Goal: Information Seeking & Learning: Learn about a topic

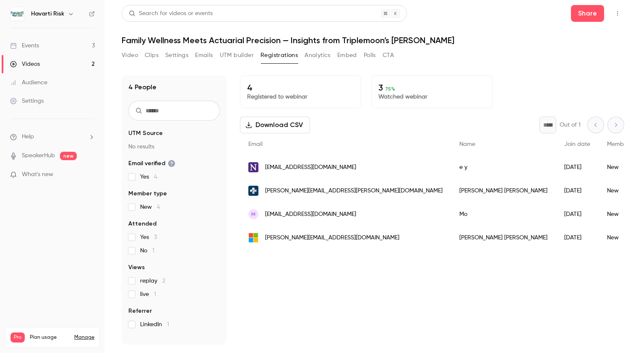
click at [148, 280] on span "replay 2" at bounding box center [152, 281] width 25 height 8
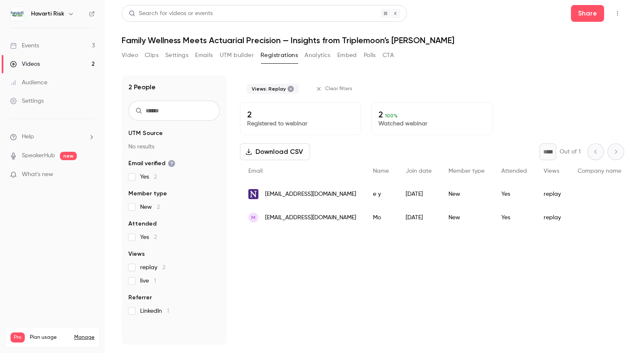
click at [148, 280] on span "live 1" at bounding box center [148, 281] width 16 height 8
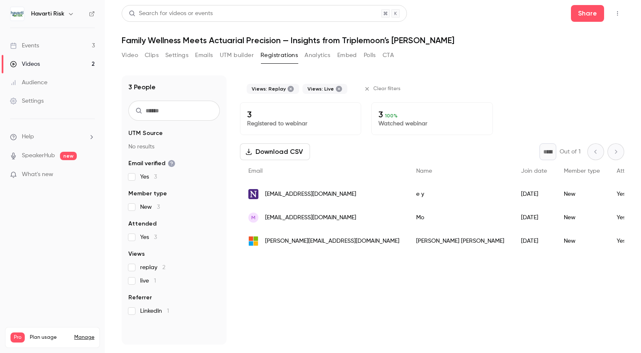
click at [148, 310] on span "LinkedIn 1" at bounding box center [154, 311] width 29 height 8
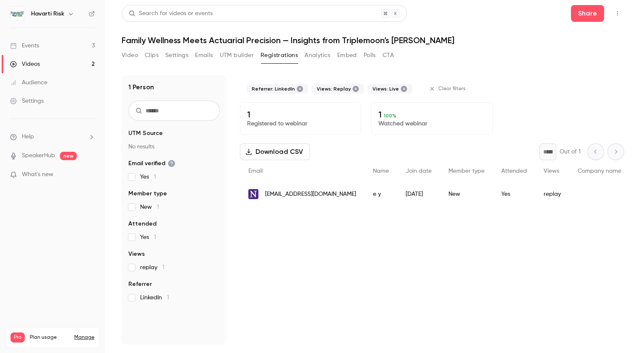
click at [148, 310] on div "1 Person UTM Source No results Email verified Yes 1 Member type New 1 Attended …" at bounding box center [174, 210] width 105 height 269
click at [130, 301] on label "LinkedIn 1" at bounding box center [173, 298] width 91 height 8
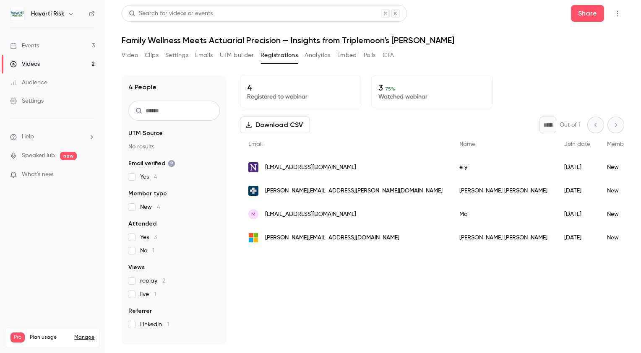
click at [31, 49] on div "Events" at bounding box center [24, 46] width 29 height 8
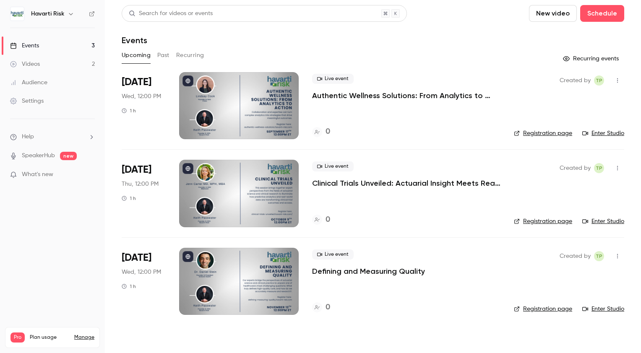
click at [410, 94] on p "Authentic Wellness Solutions: From Analytics to Action—A Fireside Chat with Hav…" at bounding box center [406, 96] width 188 height 10
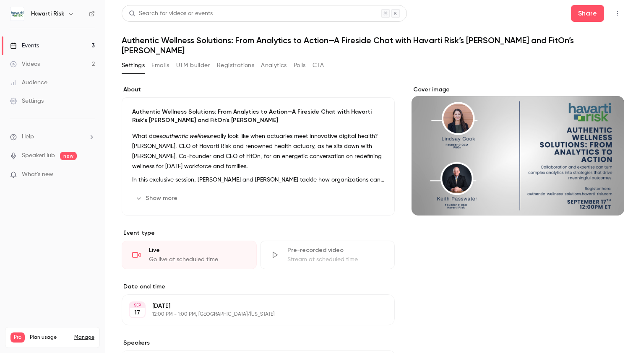
click at [250, 167] on p "What does authentic wellness really look like when actuaries meet innovative di…" at bounding box center [258, 151] width 252 height 40
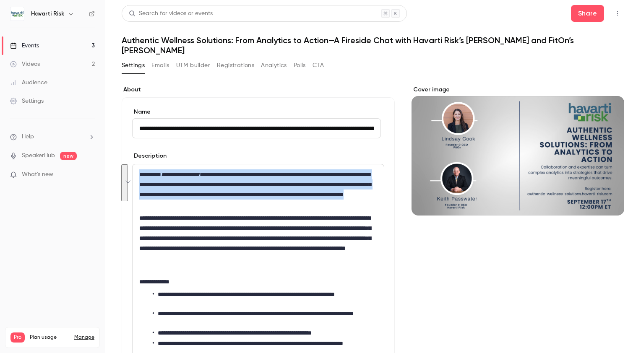
drag, startPoint x: 332, startPoint y: 204, endPoint x: 138, endPoint y: 172, distance: 196.5
click at [138, 172] on div "**********" at bounding box center [258, 294] width 251 height 261
click at [27, 46] on div "Events" at bounding box center [24, 46] width 29 height 8
